Goal: Task Accomplishment & Management: Complete application form

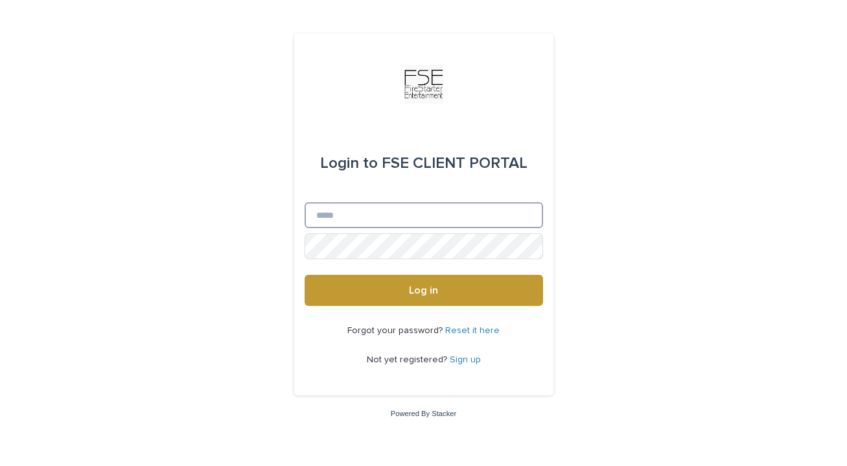
click at [341, 217] on input "Email" at bounding box center [424, 215] width 238 height 26
type input "**********"
click at [305, 275] on button "Log in" at bounding box center [424, 290] width 238 height 31
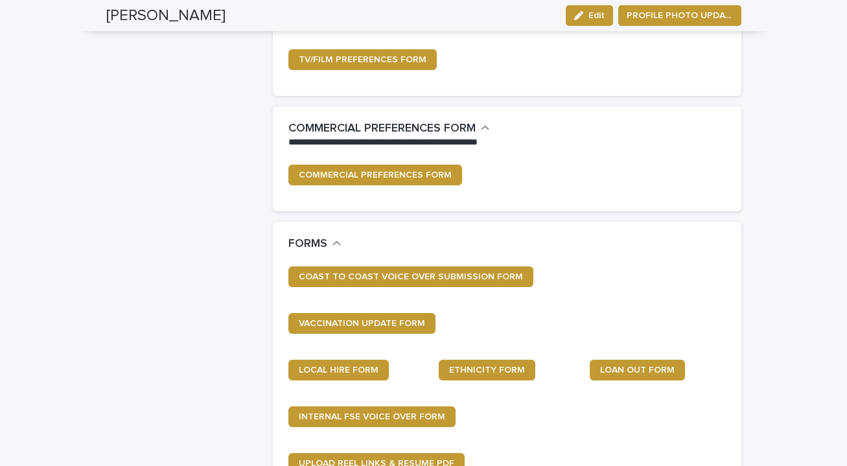
scroll to position [459, 0]
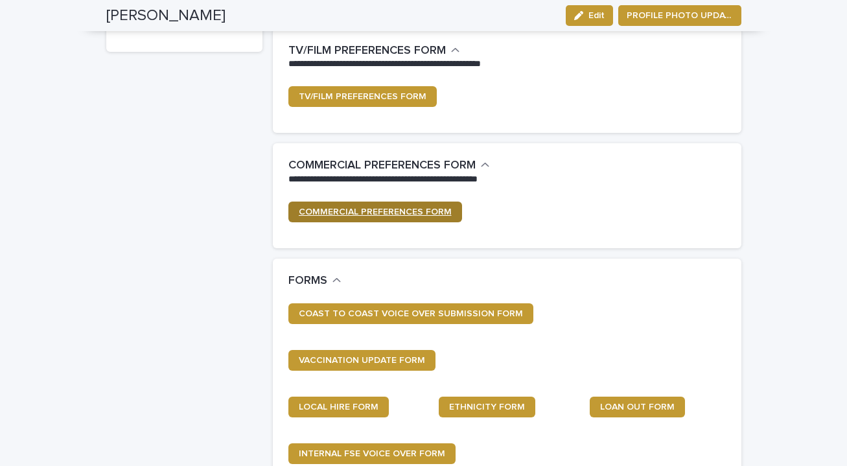
click at [402, 221] on link "COMMERCIAL PREFERENCES FORM" at bounding box center [375, 212] width 174 height 21
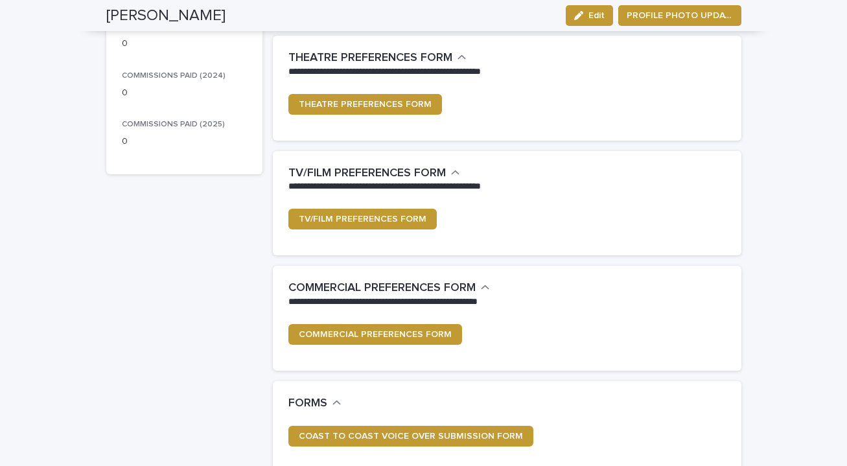
scroll to position [336, 0]
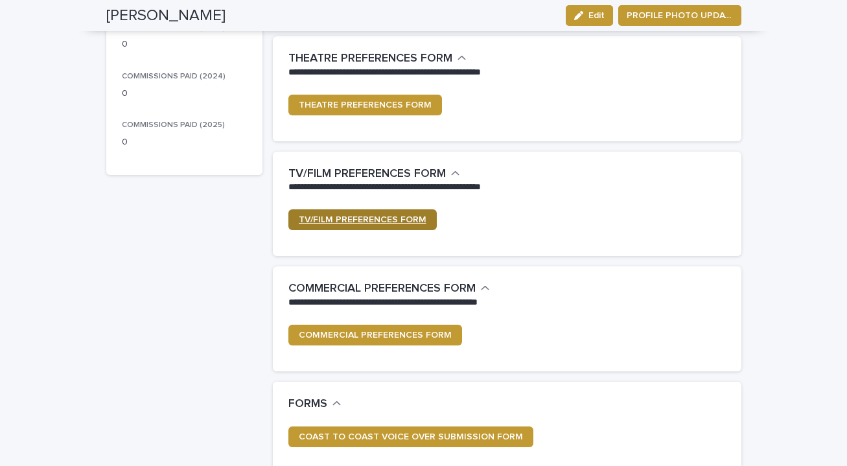
click at [321, 225] on link "TV/FILM PREFERENCES FORM" at bounding box center [362, 219] width 148 height 21
